Goal: Task Accomplishment & Management: Use online tool/utility

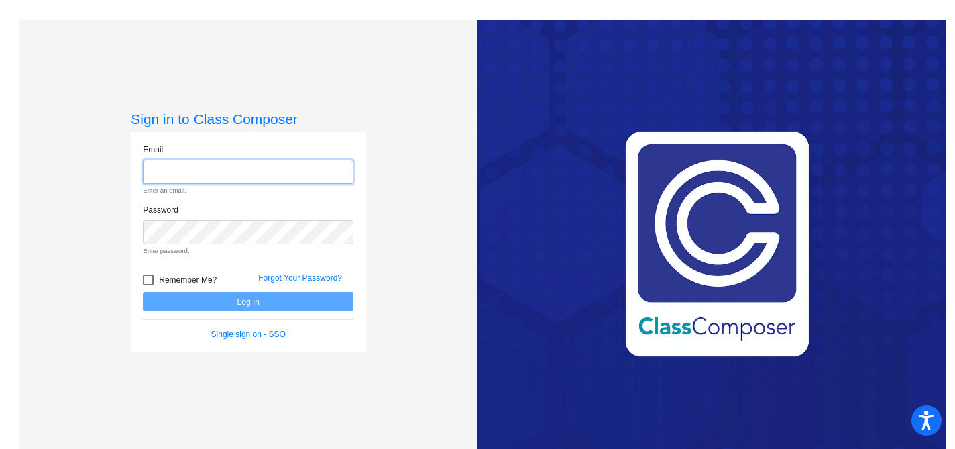
type input "[EMAIL_ADDRESS][DOMAIN_NAME]"
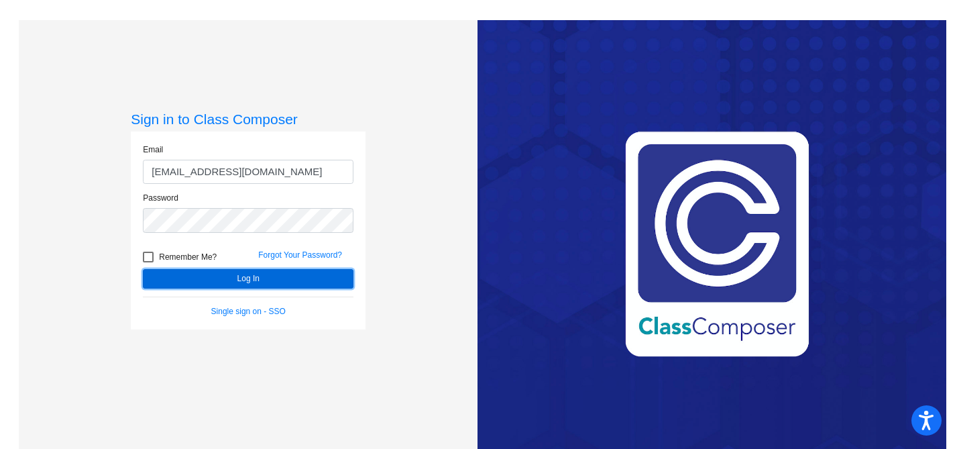
click at [279, 283] on button "Log In" at bounding box center [248, 278] width 211 height 19
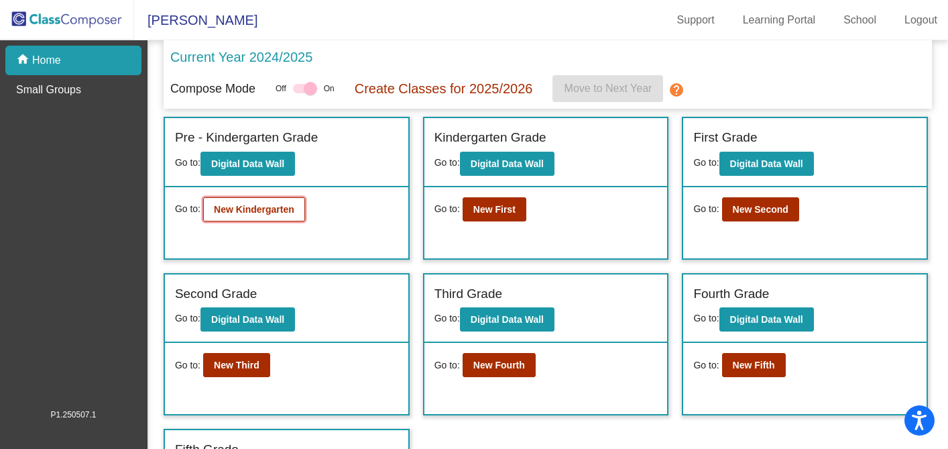
click at [262, 207] on b "New Kindergarten" at bounding box center [254, 209] width 80 height 11
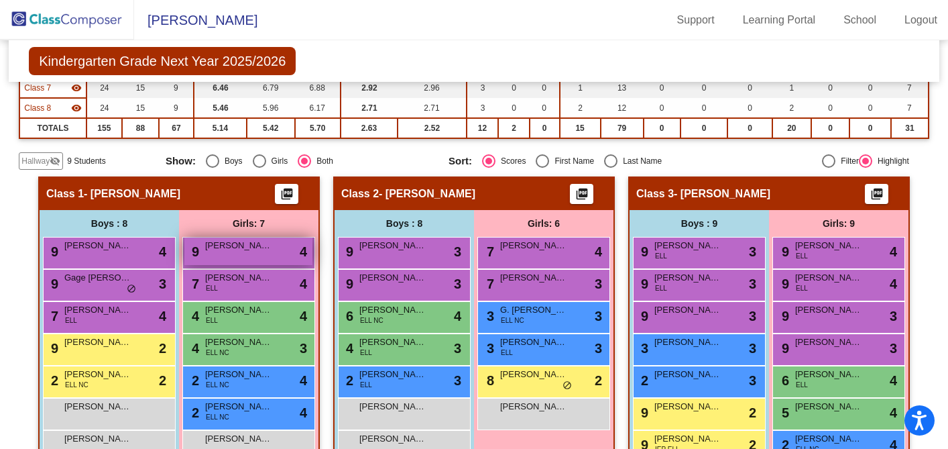
scroll to position [219, 0]
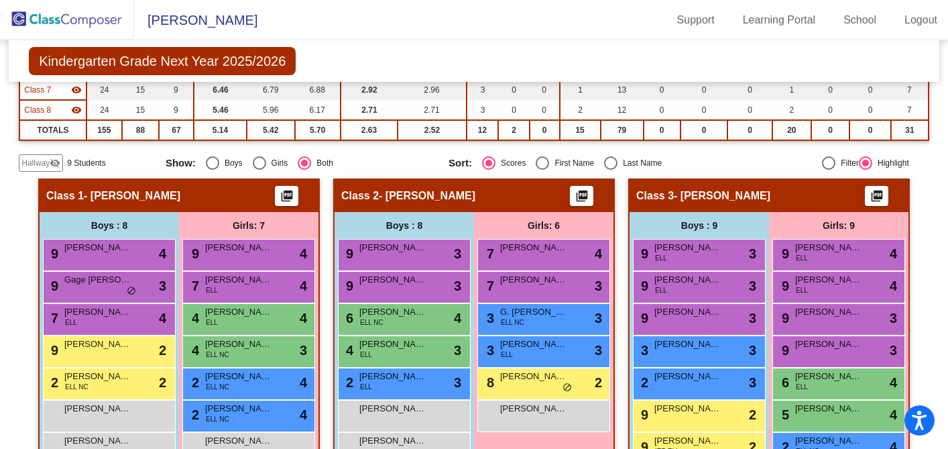
click at [34, 156] on div "Hallway visibility_off" at bounding box center [41, 162] width 44 height 17
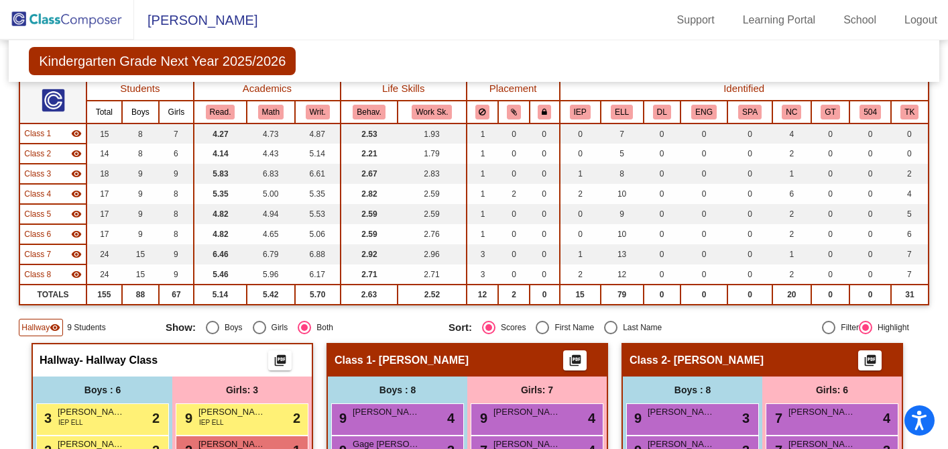
scroll to position [0, 0]
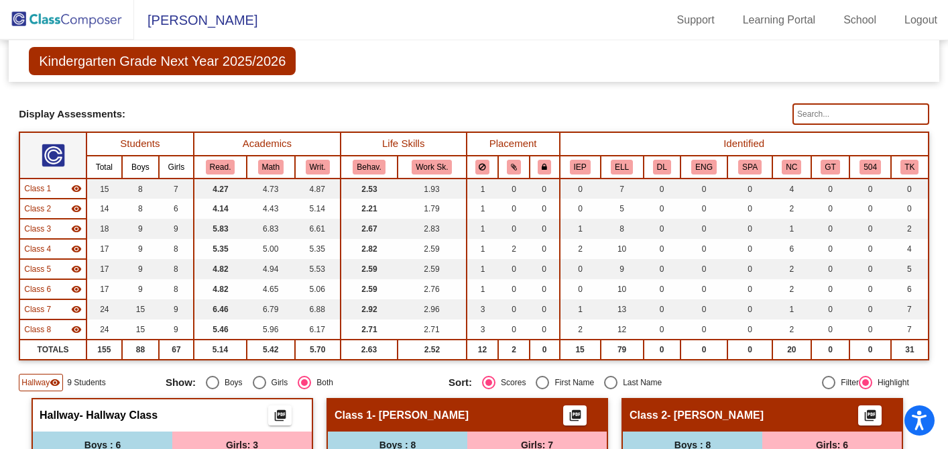
click at [59, 15] on img at bounding box center [67, 20] width 134 height 40
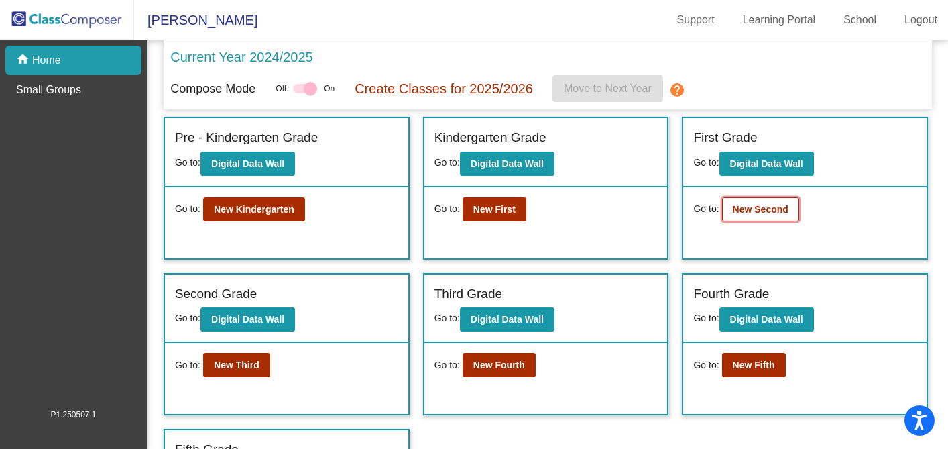
click at [779, 208] on b "New Second" at bounding box center [761, 209] width 56 height 11
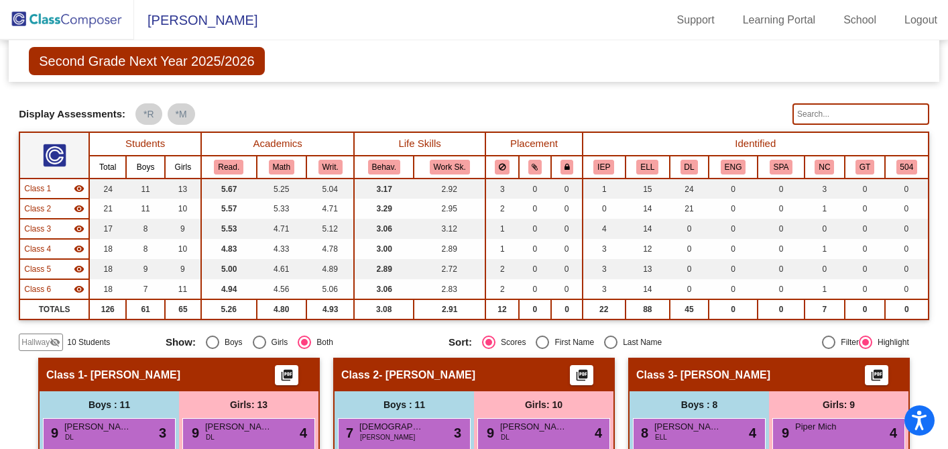
click at [89, 26] on img at bounding box center [67, 20] width 134 height 40
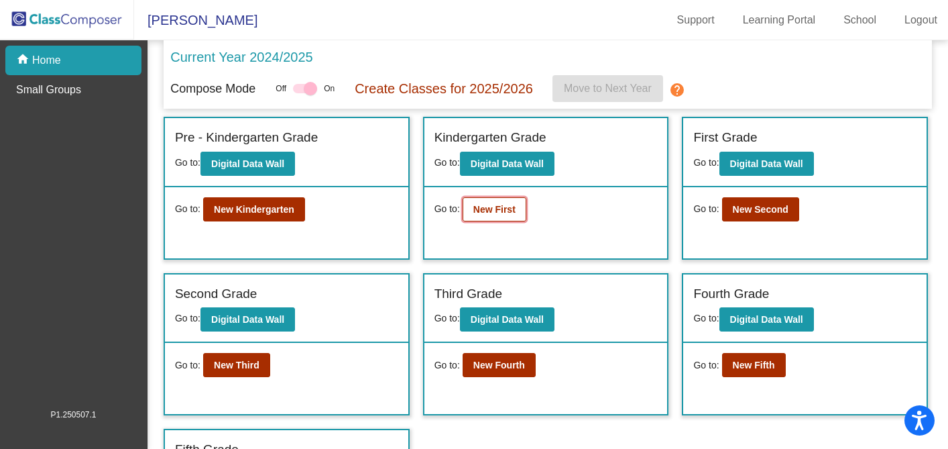
click at [490, 209] on b "New First" at bounding box center [495, 209] width 42 height 11
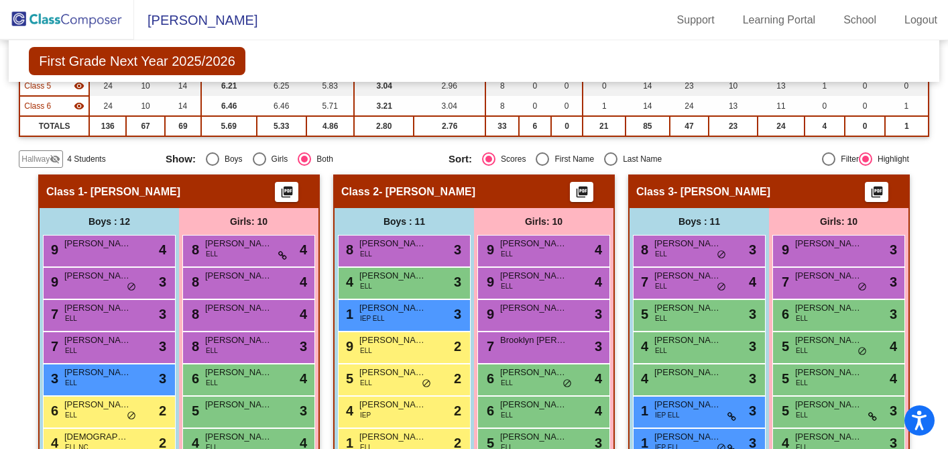
scroll to position [184, 0]
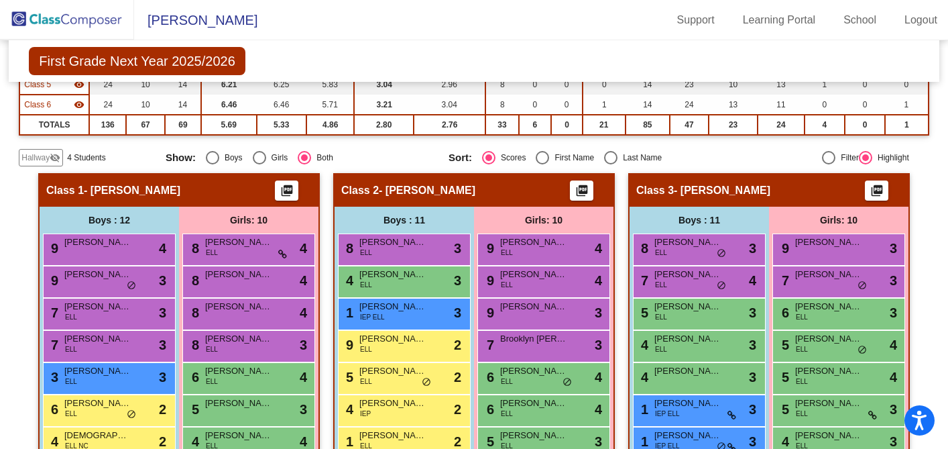
click at [50, 155] on mat-icon "visibility_off" at bounding box center [55, 157] width 11 height 11
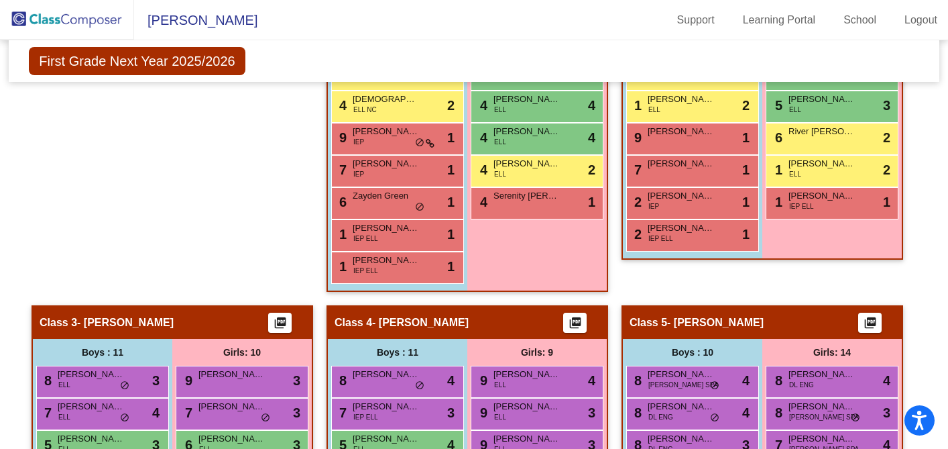
scroll to position [0, 0]
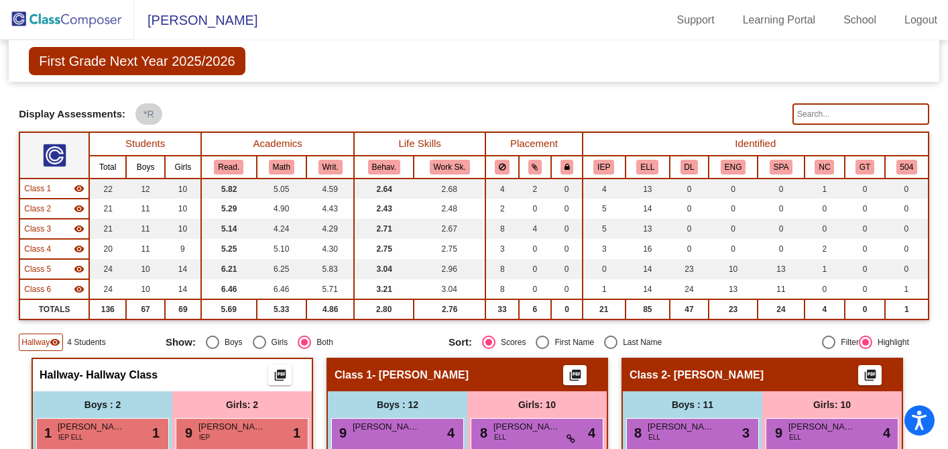
click at [76, 17] on img at bounding box center [67, 20] width 134 height 40
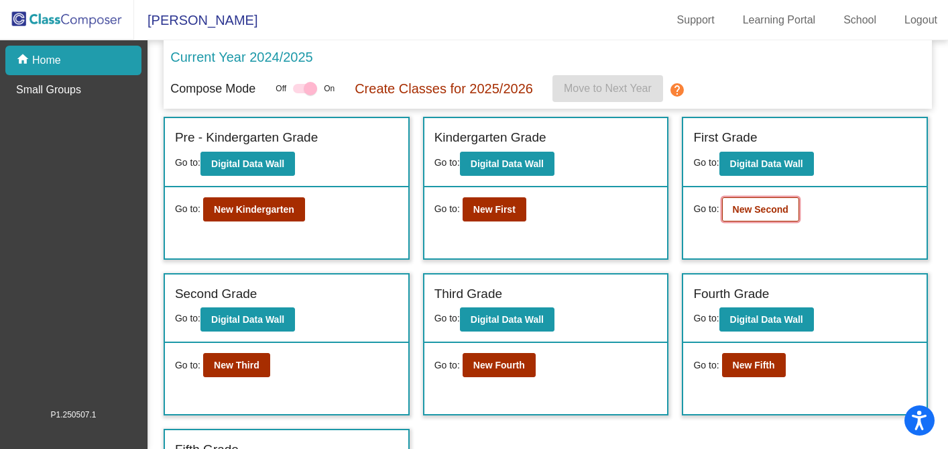
click at [766, 201] on button "New Second" at bounding box center [760, 209] width 77 height 24
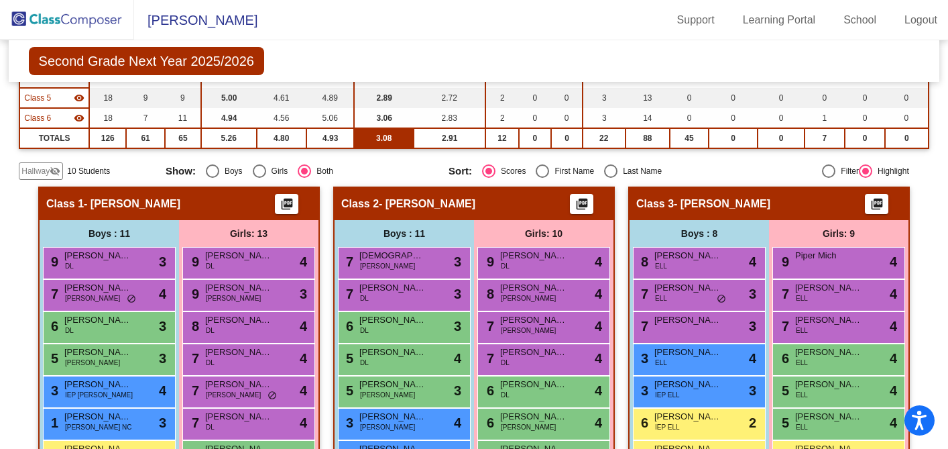
scroll to position [44, 0]
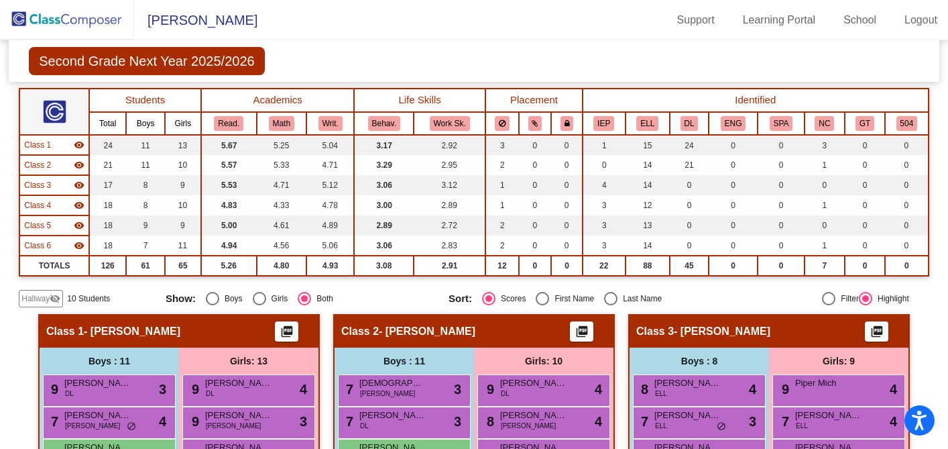
click at [46, 296] on span "Hallway" at bounding box center [35, 298] width 28 height 12
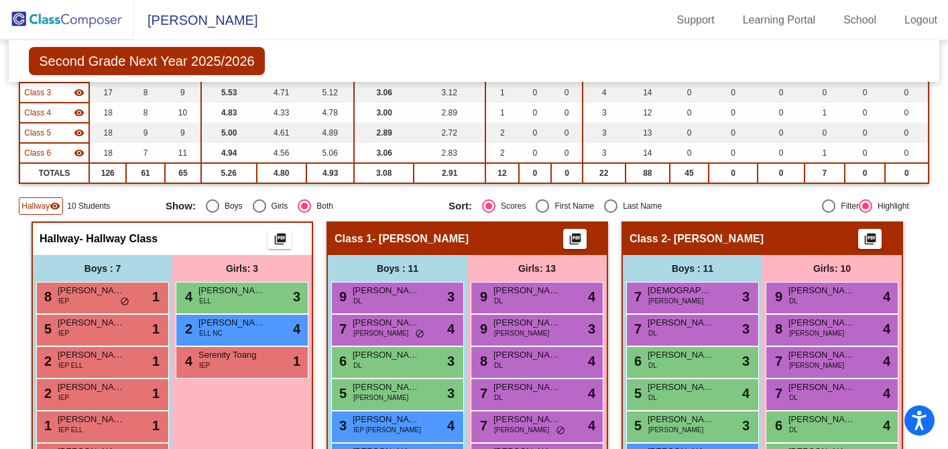
scroll to position [0, 0]
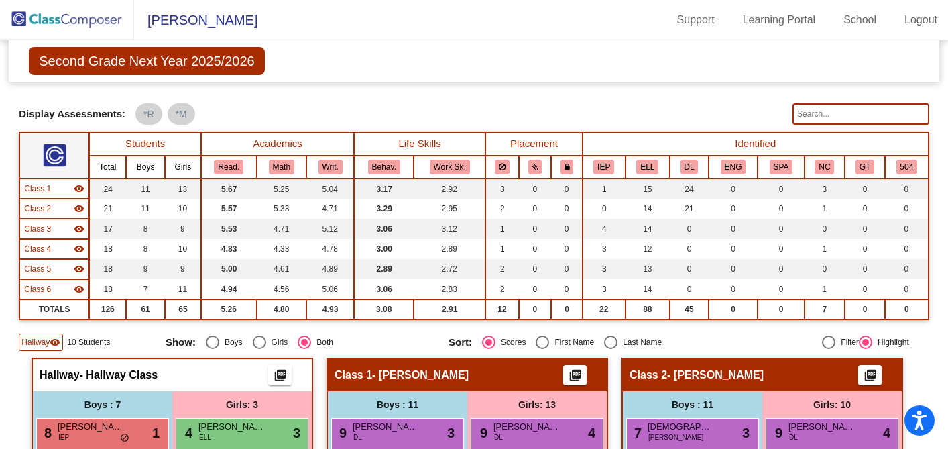
click at [83, 22] on img at bounding box center [67, 20] width 134 height 40
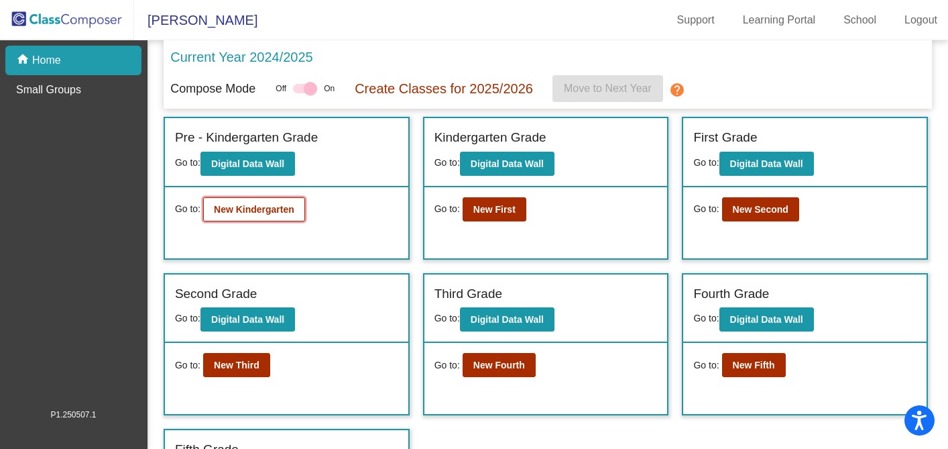
click at [261, 215] on b "New Kindergarten" at bounding box center [254, 209] width 80 height 11
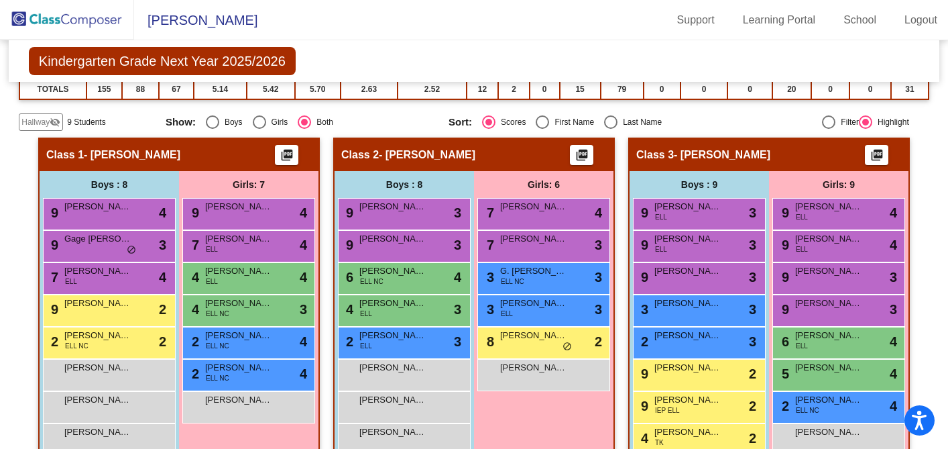
scroll to position [256, 0]
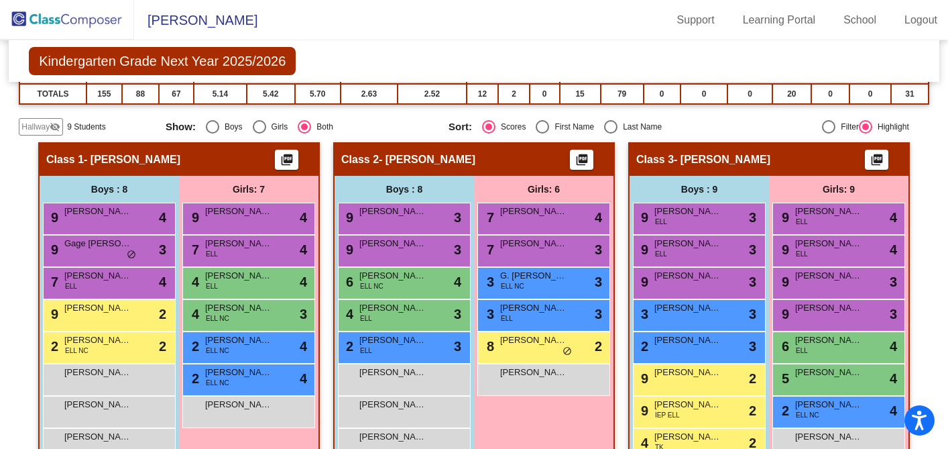
click at [60, 129] on mat-icon "visibility_off" at bounding box center [55, 126] width 11 height 11
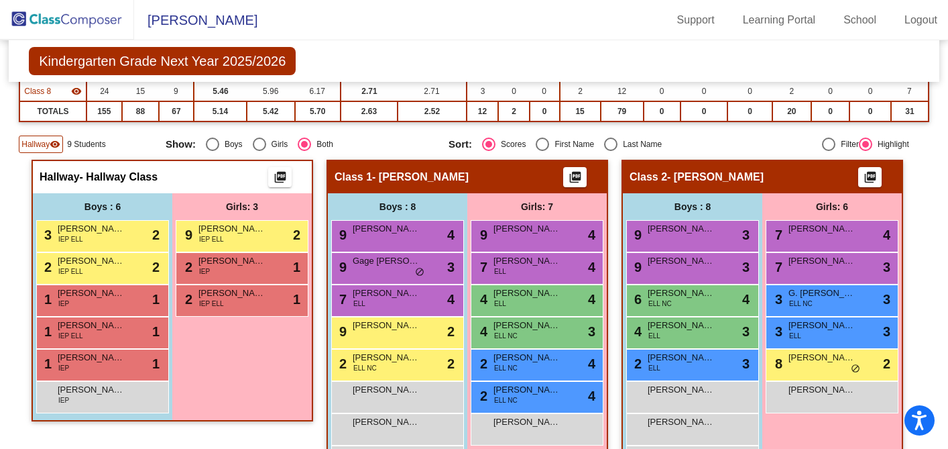
scroll to position [235, 0]
